Goal: Task Accomplishment & Management: Complete application form

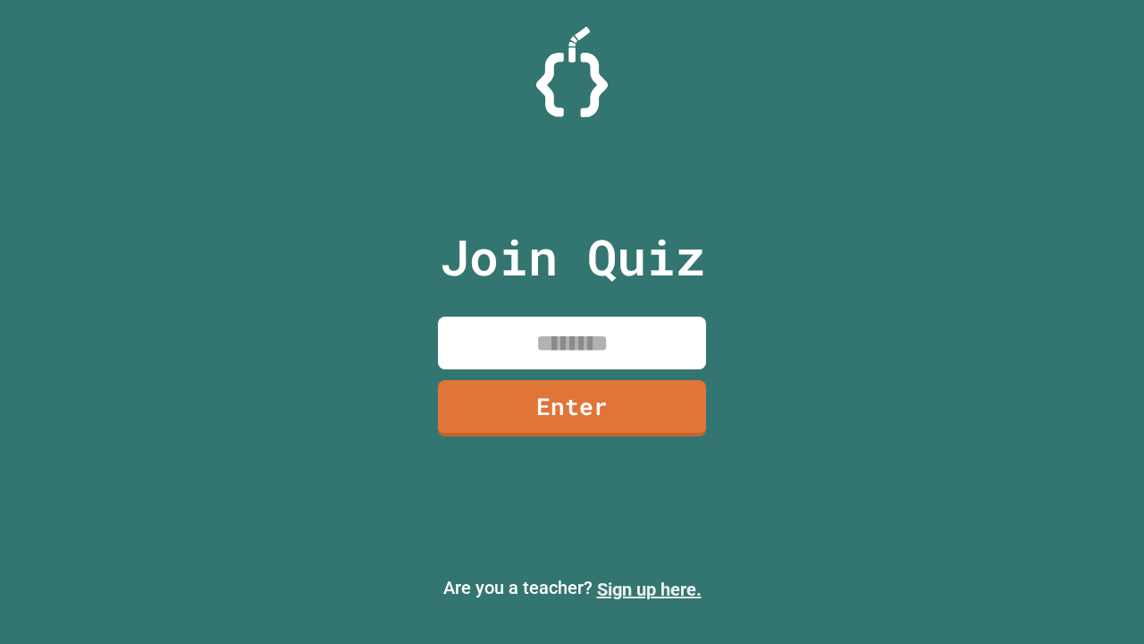
click at [649, 589] on link "Sign up here." at bounding box center [649, 588] width 105 height 21
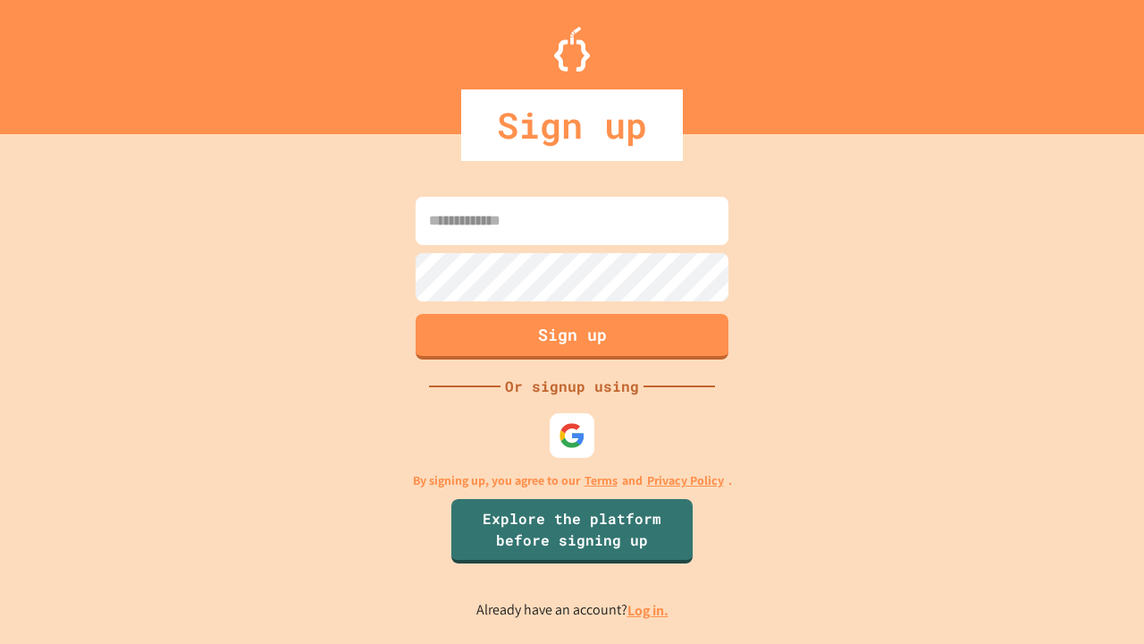
click at [649, 610] on link "Log in." at bounding box center [648, 610] width 41 height 19
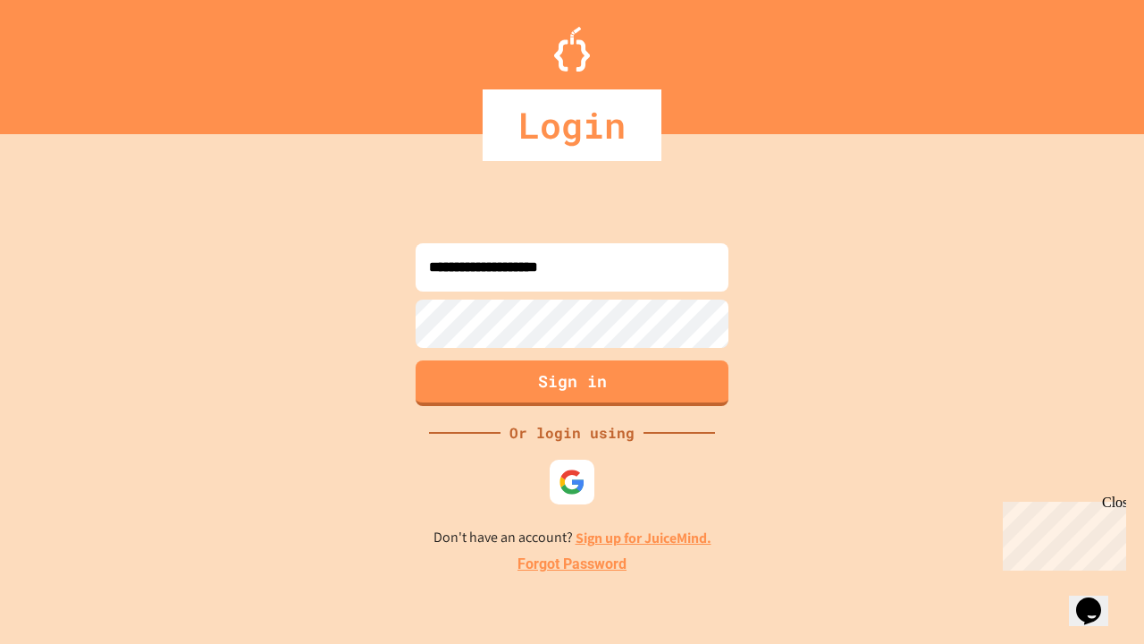
type input "**********"
